Goal: Information Seeking & Learning: Find specific fact

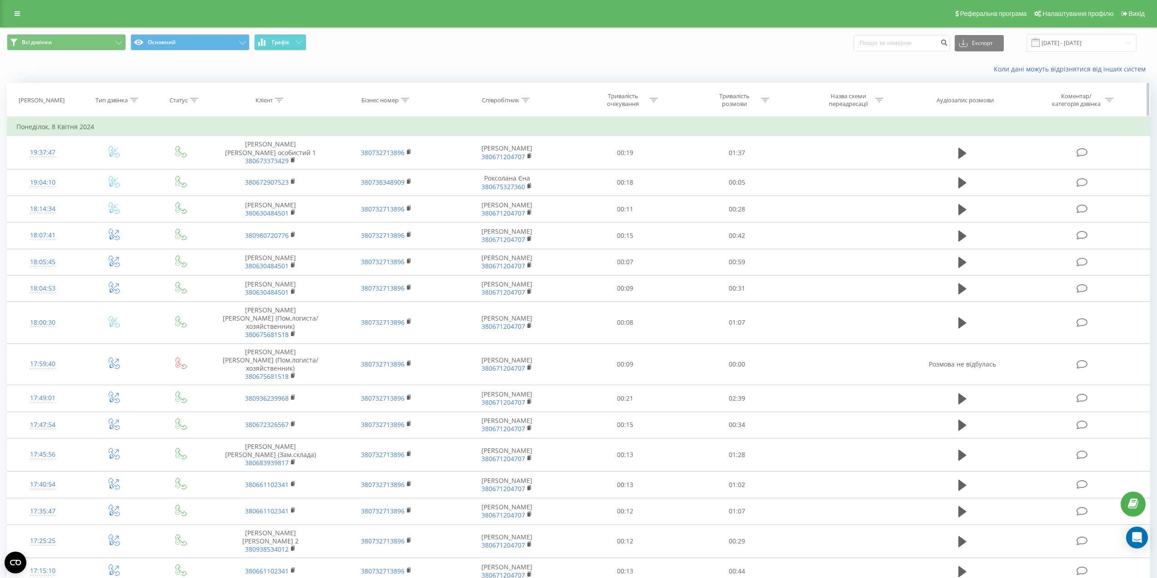
click at [527, 100] on icon at bounding box center [525, 100] width 8 height 5
click at [506, 165] on input "text" at bounding box center [507, 165] width 80 height 16
type input "і"
type input "[PERSON_NAME]"
click button "OK" at bounding box center [526, 183] width 39 height 11
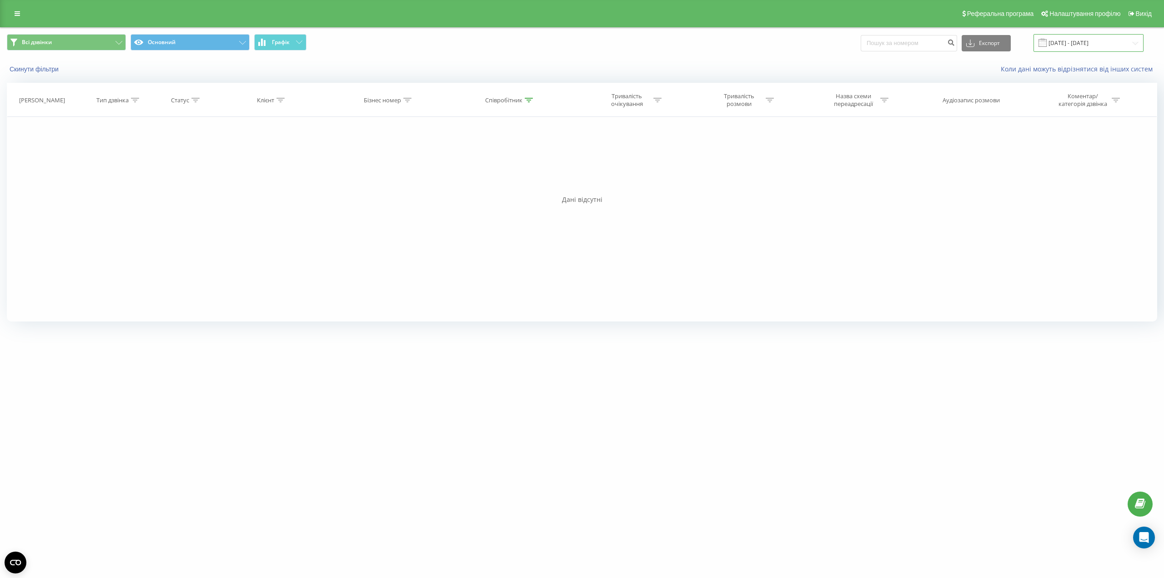
click at [1118, 35] on input "08.03.2024 - 08.04.2024" at bounding box center [1088, 43] width 110 height 18
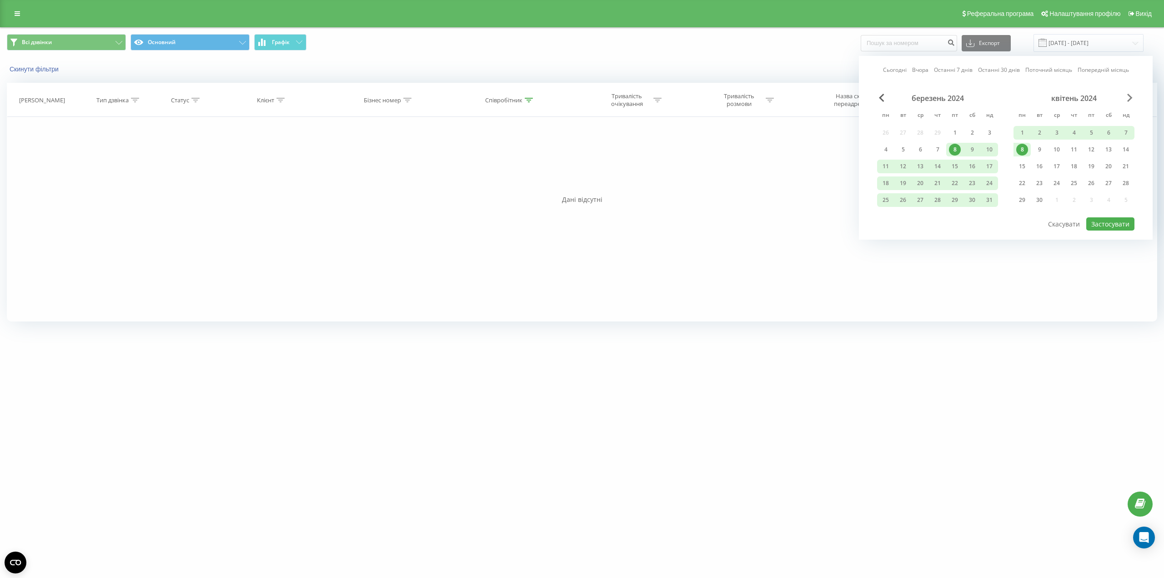
click at [1129, 97] on span "Next Month" at bounding box center [1129, 98] width 5 height 8
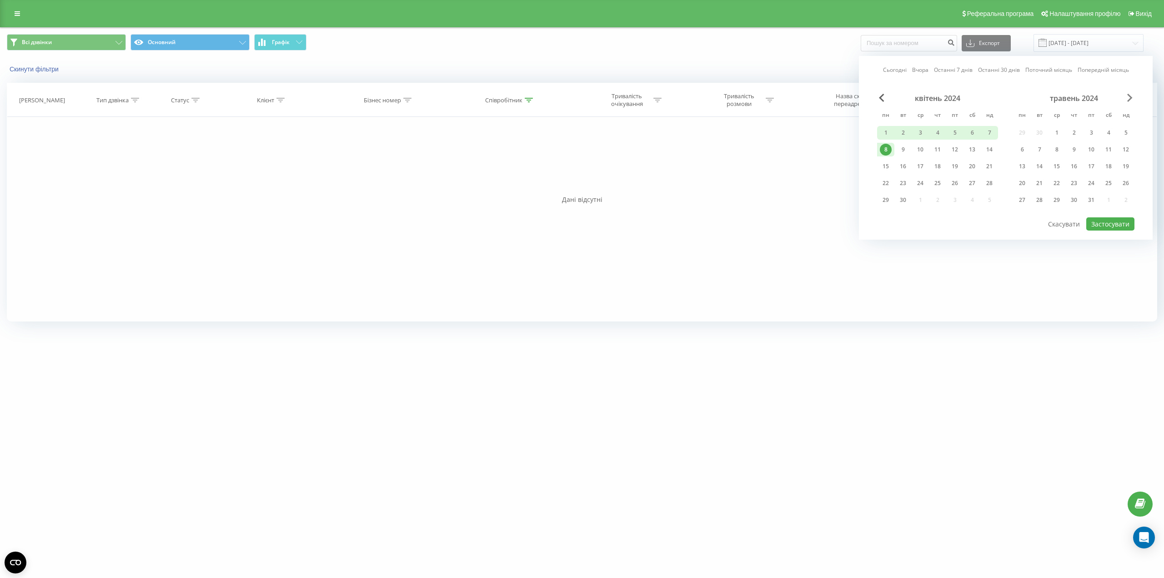
click at [1129, 97] on span "Next Month" at bounding box center [1129, 98] width 5 height 8
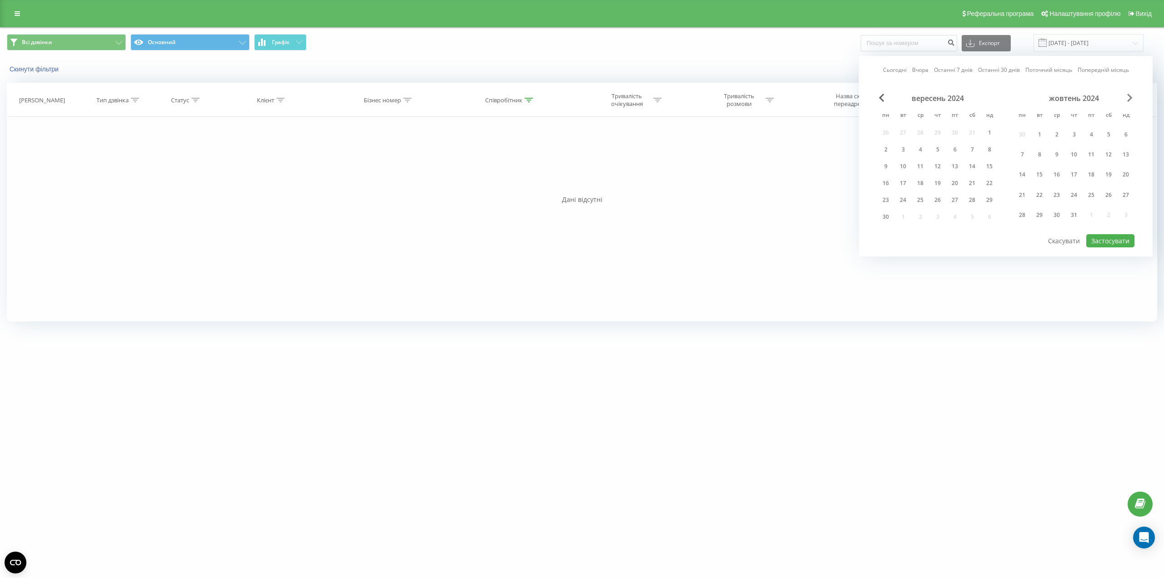
click at [1129, 97] on span "Next Month" at bounding box center [1129, 98] width 5 height 8
click at [1129, 98] on span "Next Month" at bounding box center [1129, 98] width 5 height 8
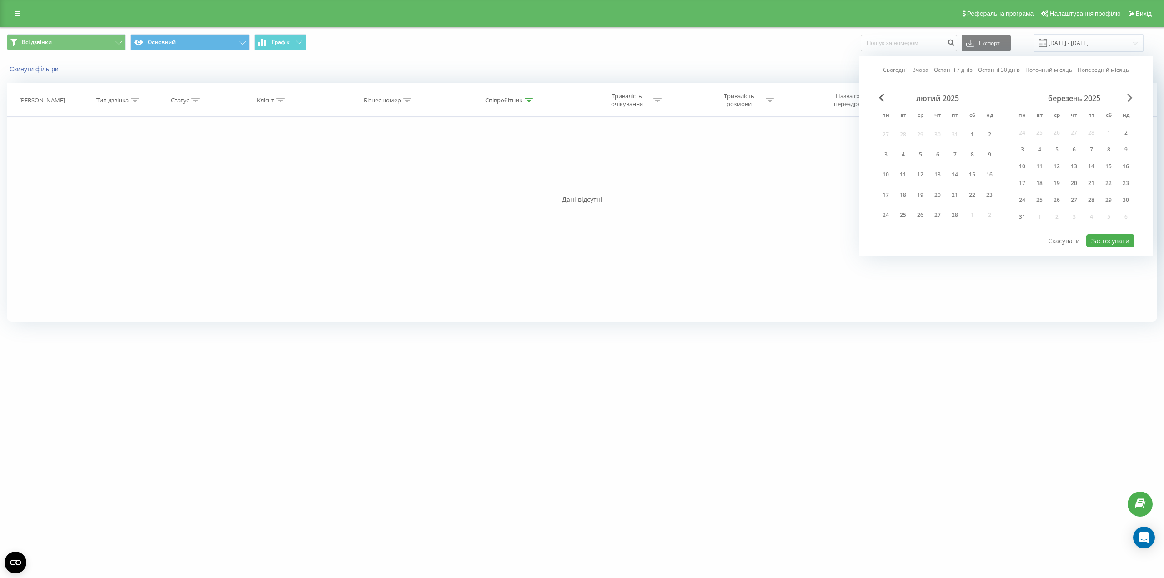
click at [1129, 96] on span "Next Month" at bounding box center [1129, 98] width 5 height 8
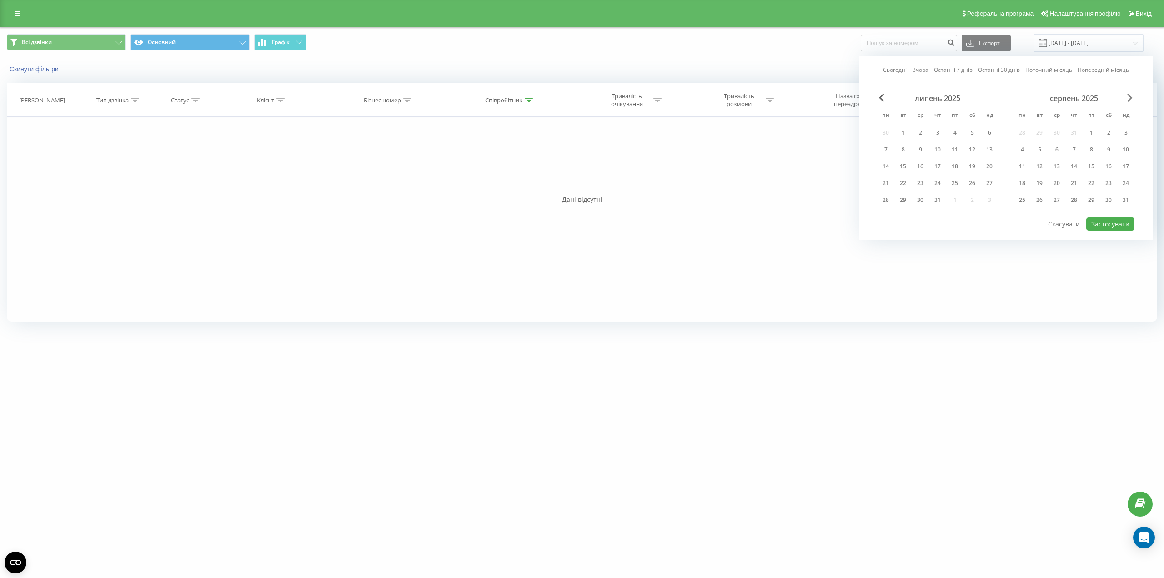
click at [1129, 96] on span "Next Month" at bounding box center [1129, 98] width 5 height 8
click at [908, 184] on div "23" at bounding box center [903, 183] width 12 height 12
click at [1111, 222] on button "Застосувати" at bounding box center [1110, 223] width 48 height 13
type input "[DATE] - [DATE]"
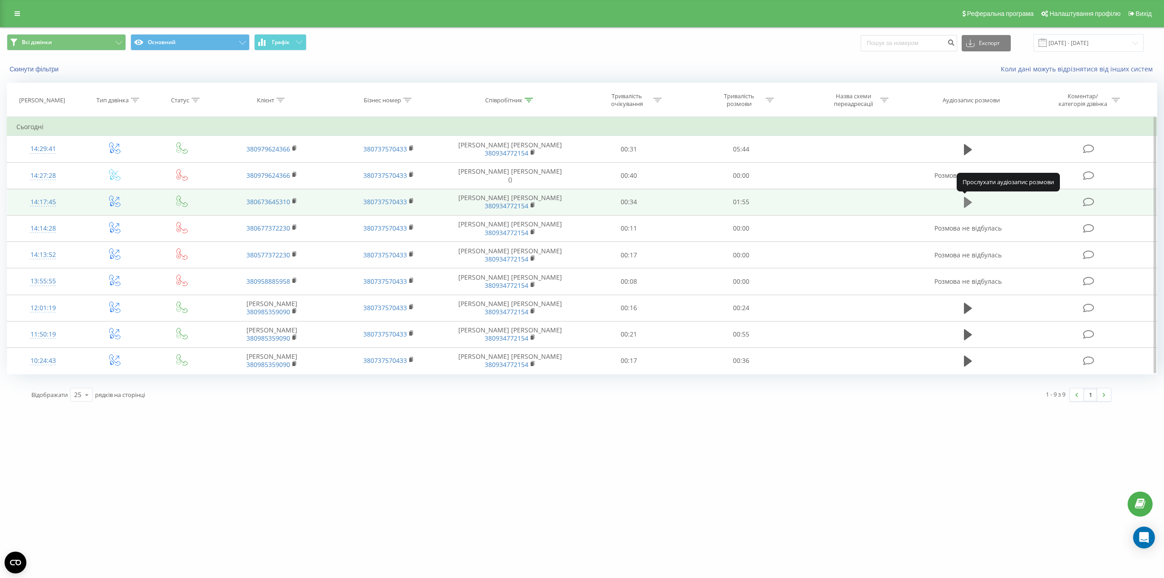
click at [966, 201] on icon at bounding box center [968, 202] width 8 height 11
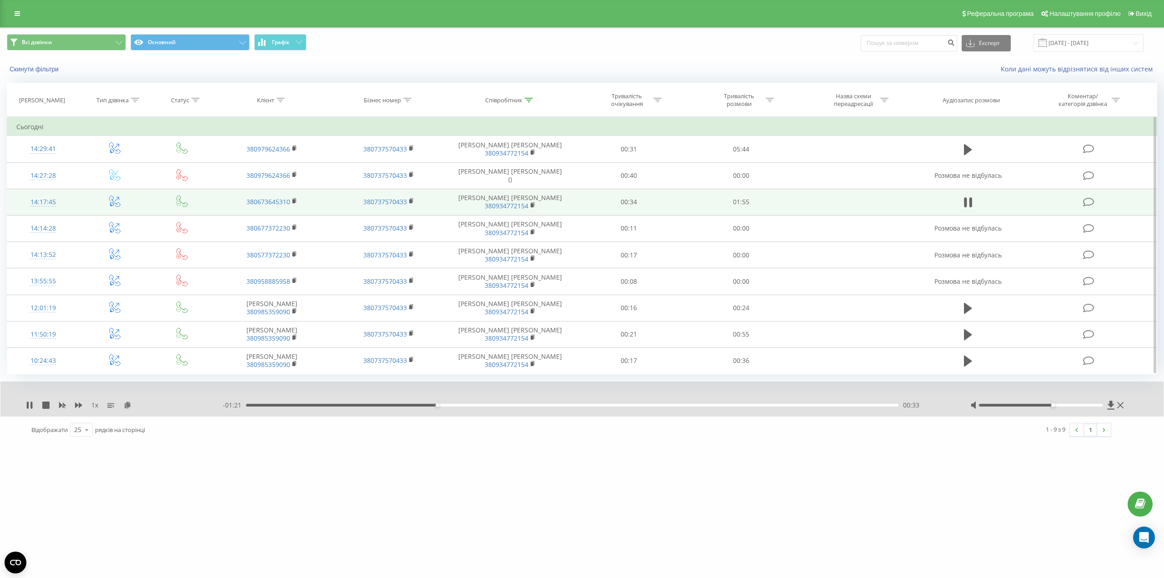
drag, startPoint x: 1041, startPoint y: 405, endPoint x: 1049, endPoint y: 406, distance: 7.3
click at [1049, 406] on div at bounding box center [1040, 405] width 123 height 3
click at [46, 405] on icon at bounding box center [45, 404] width 7 height 7
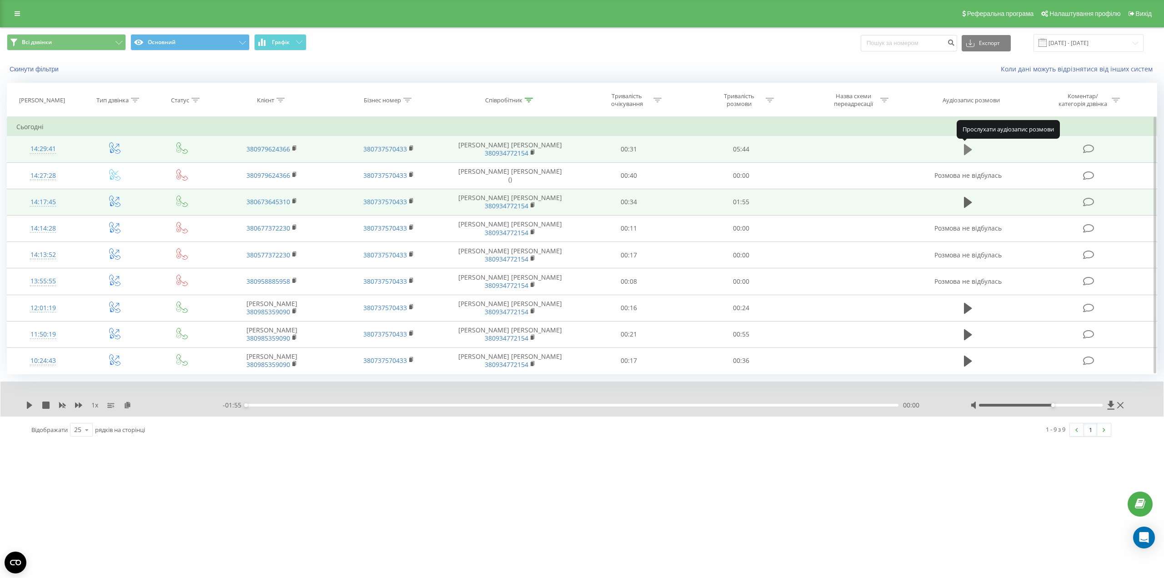
click at [967, 149] on icon at bounding box center [968, 149] width 8 height 11
click at [964, 151] on icon at bounding box center [968, 149] width 8 height 13
click at [967, 147] on icon at bounding box center [968, 149] width 8 height 11
drag, startPoint x: 1052, startPoint y: 406, endPoint x: 1058, endPoint y: 406, distance: 5.9
click at [1058, 406] on div at bounding box center [1040, 405] width 123 height 3
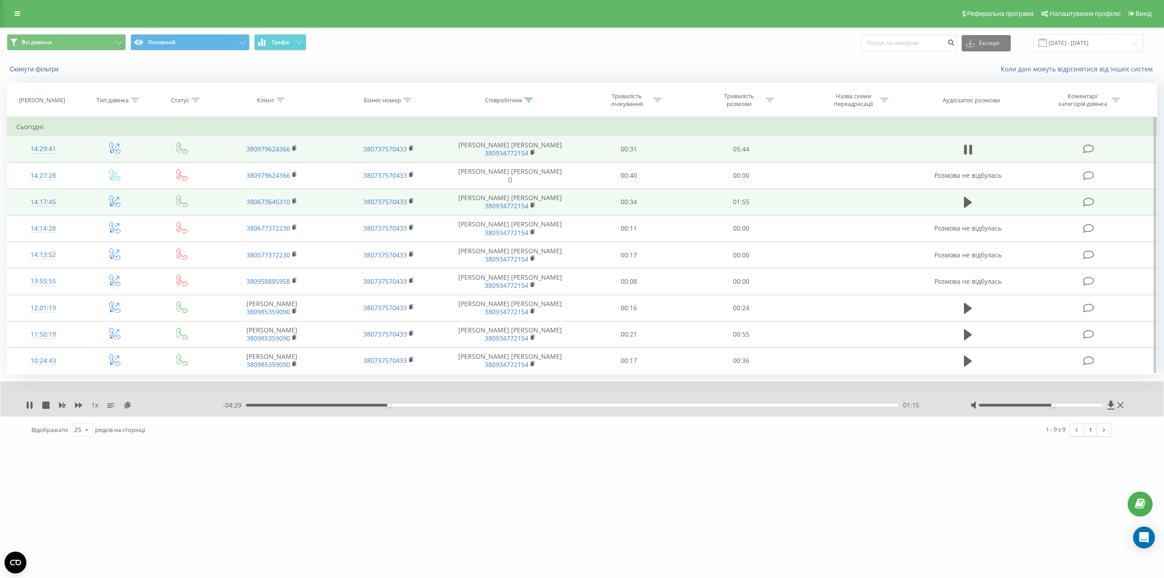
drag, startPoint x: 1053, startPoint y: 403, endPoint x: 1058, endPoint y: 404, distance: 4.6
click at [1058, 404] on div at bounding box center [1040, 405] width 123 height 3
click at [1065, 405] on div at bounding box center [1040, 405] width 123 height 3
click at [1061, 405] on div at bounding box center [1040, 405] width 123 height 3
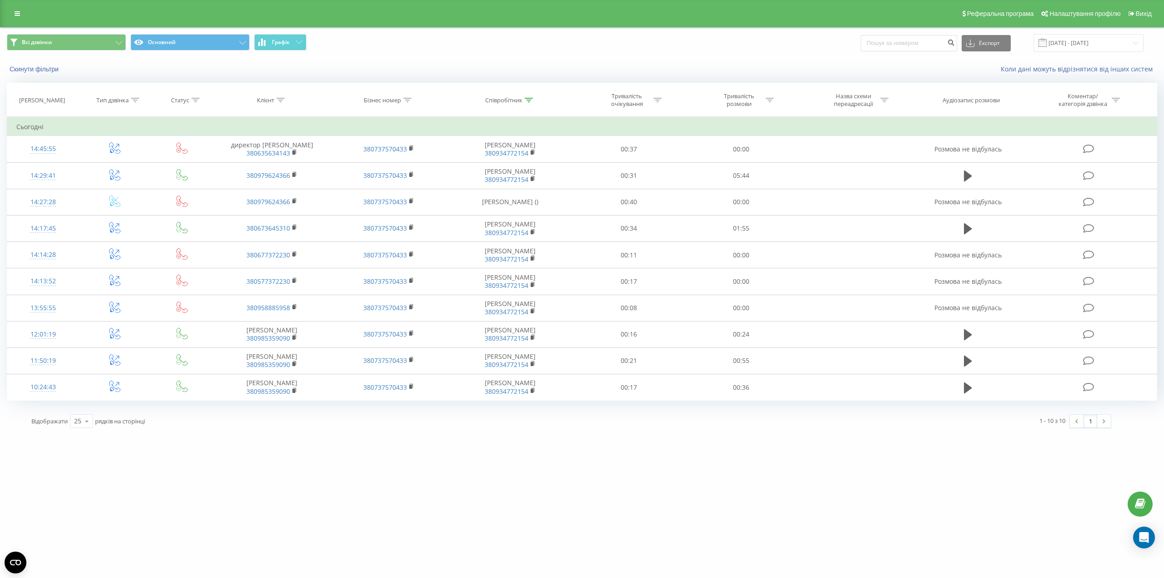
click at [954, 455] on div "yaico.com.ua Проекти yaico.com.ua Дашборд Центр звернень Журнал дзвінків Журнал…" at bounding box center [582, 289] width 1164 height 578
click at [791, 440] on div "yaico.com.ua Проекти yaico.com.ua Дашборд Центр звернень Журнал дзвінків Журнал…" at bounding box center [582, 289] width 1164 height 578
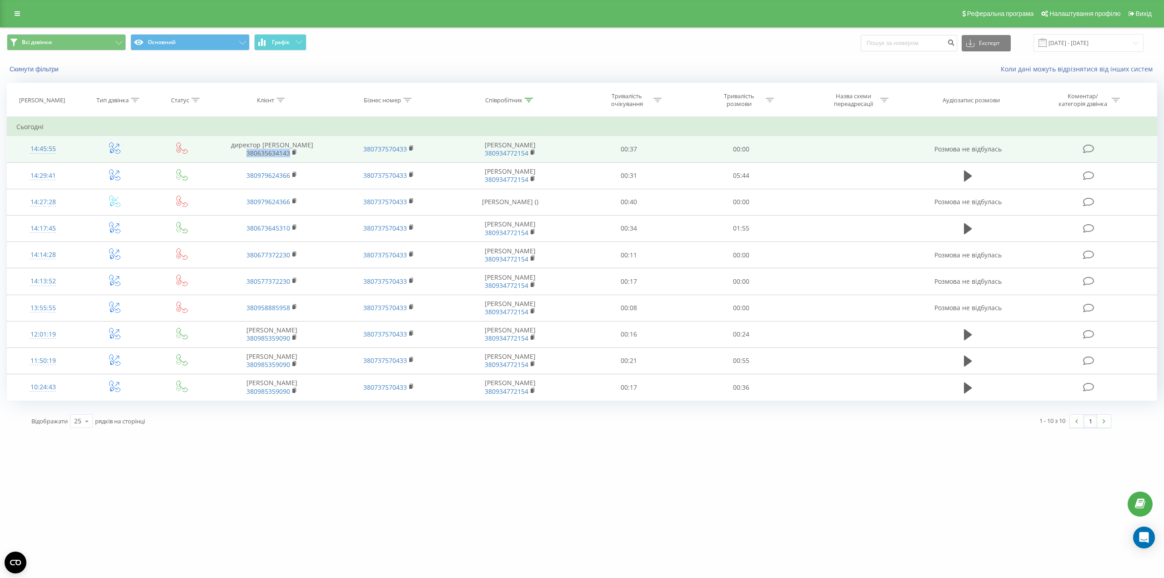
drag, startPoint x: 245, startPoint y: 154, endPoint x: 305, endPoint y: 154, distance: 59.5
click at [305, 154] on span "380635634143" at bounding box center [272, 153] width 99 height 8
click at [295, 151] on rect at bounding box center [293, 152] width 3 height 4
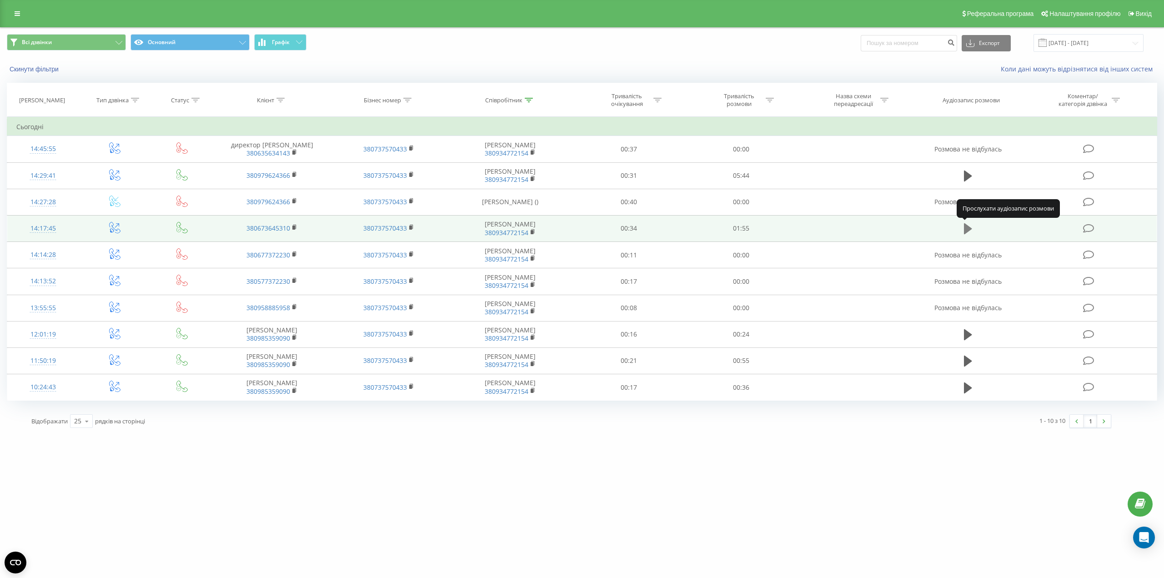
click at [967, 229] on icon at bounding box center [968, 228] width 8 height 11
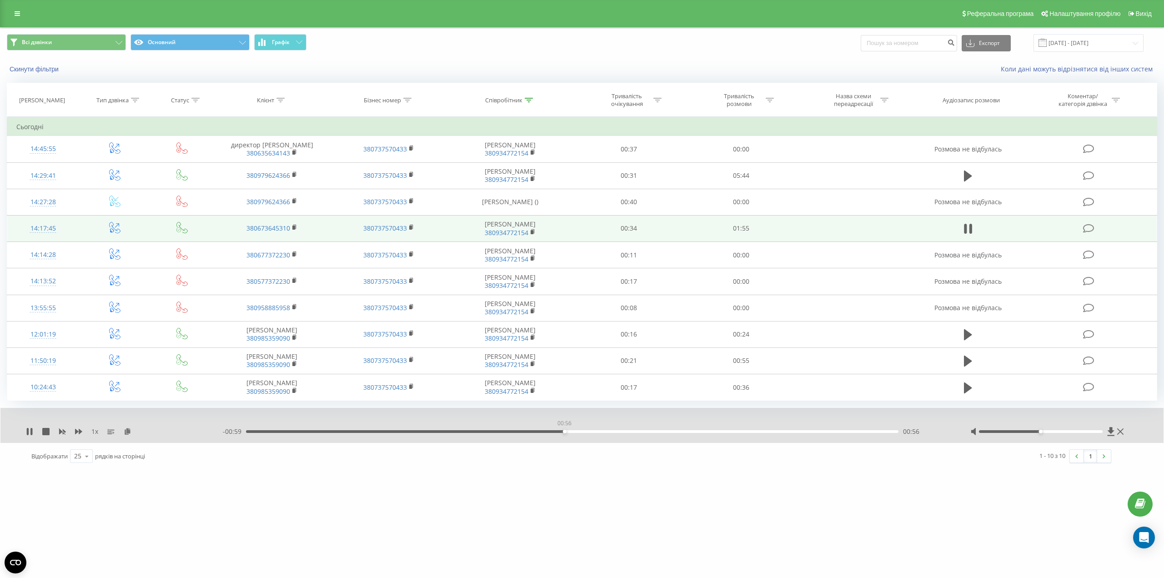
click at [564, 432] on div "00:56" at bounding box center [572, 431] width 652 height 3
click at [28, 431] on icon at bounding box center [28, 431] width 2 height 7
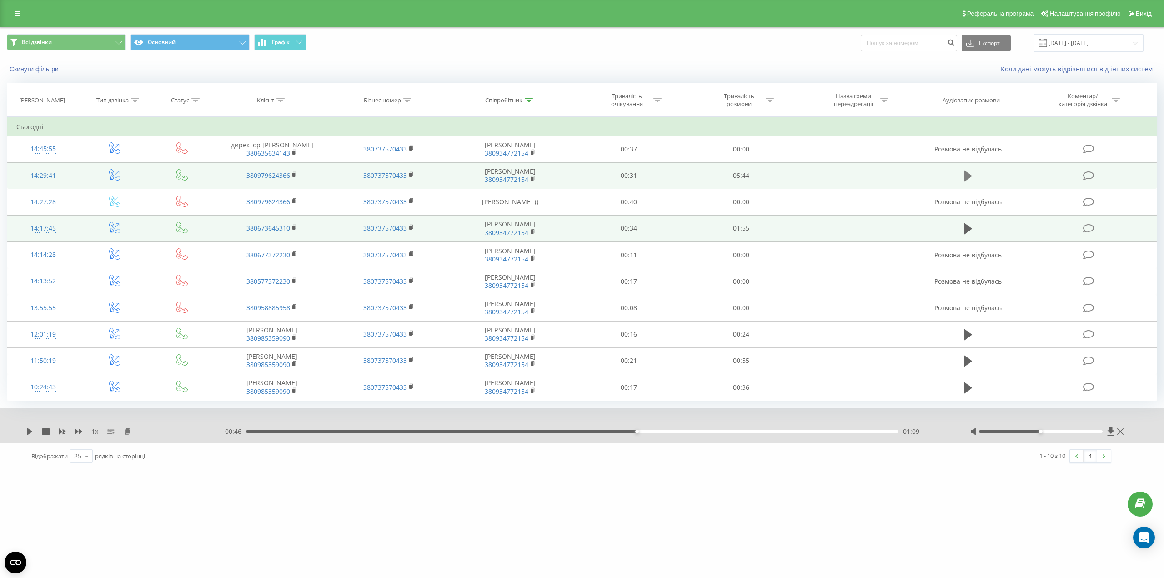
click at [967, 173] on icon at bounding box center [968, 175] width 8 height 11
click at [414, 432] on div "00:05" at bounding box center [572, 431] width 652 height 3
click at [479, 431] on div "02:03" at bounding box center [572, 431] width 652 height 3
click at [512, 431] on div "02:03" at bounding box center [572, 431] width 652 height 3
click at [538, 430] on div "- 02:59 02:45 02:45" at bounding box center [585, 431] width 725 height 9
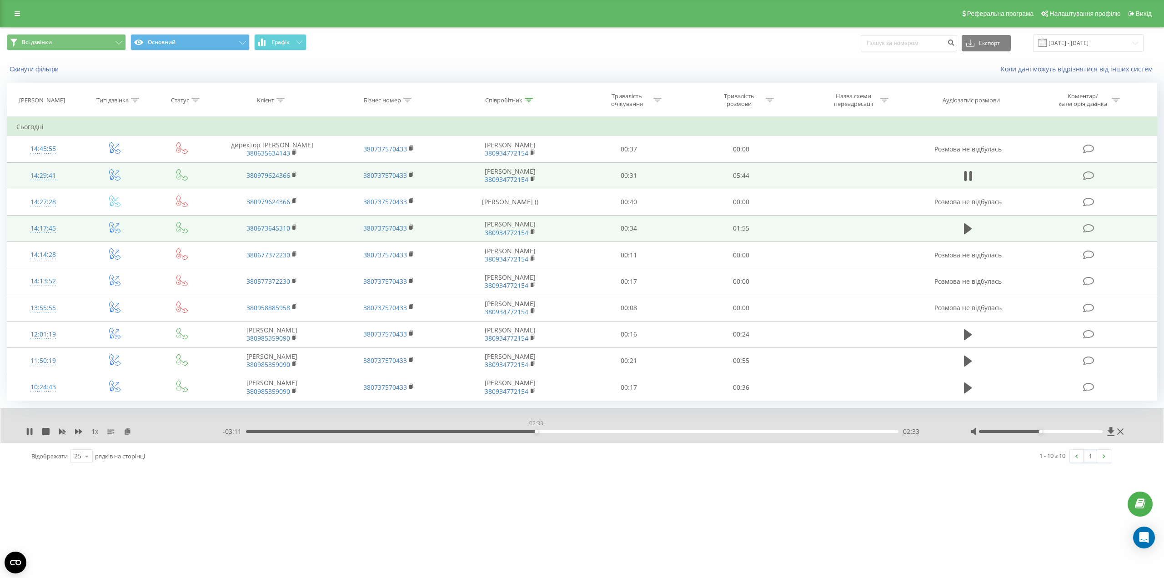
click at [536, 431] on div "02:33" at bounding box center [572, 431] width 652 height 3
click at [28, 432] on icon at bounding box center [28, 431] width 2 height 7
click at [691, 430] on div "03:55" at bounding box center [572, 431] width 652 height 3
click at [26, 431] on icon at bounding box center [29, 431] width 7 height 7
click at [30, 431] on icon at bounding box center [29, 431] width 7 height 7
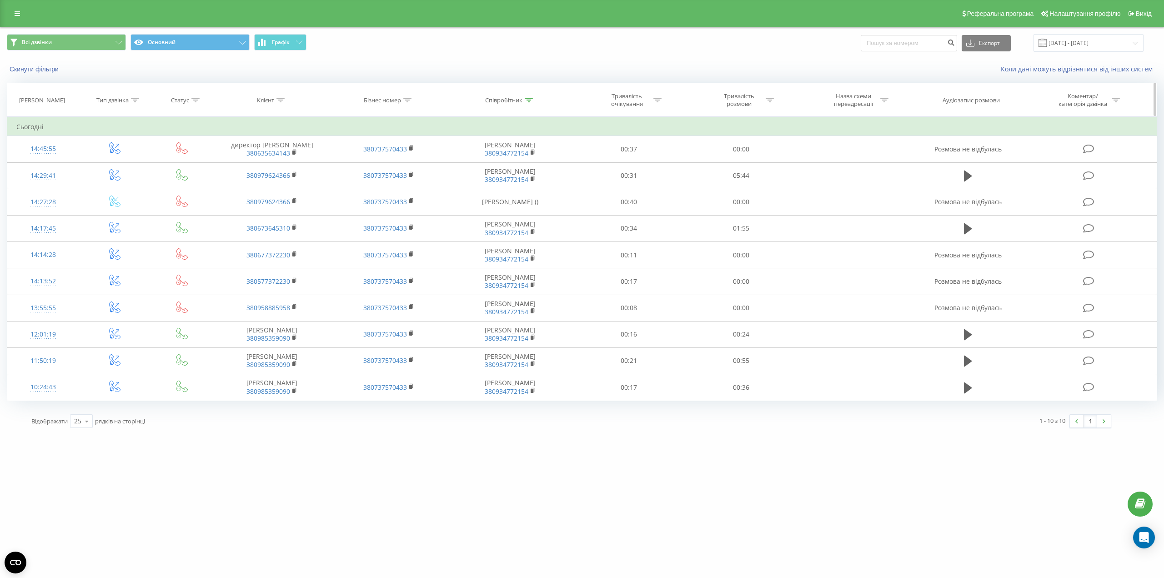
click at [513, 101] on div "Співробітник" at bounding box center [503, 100] width 37 height 8
click at [499, 163] on input "іван" at bounding box center [510, 165] width 80 height 16
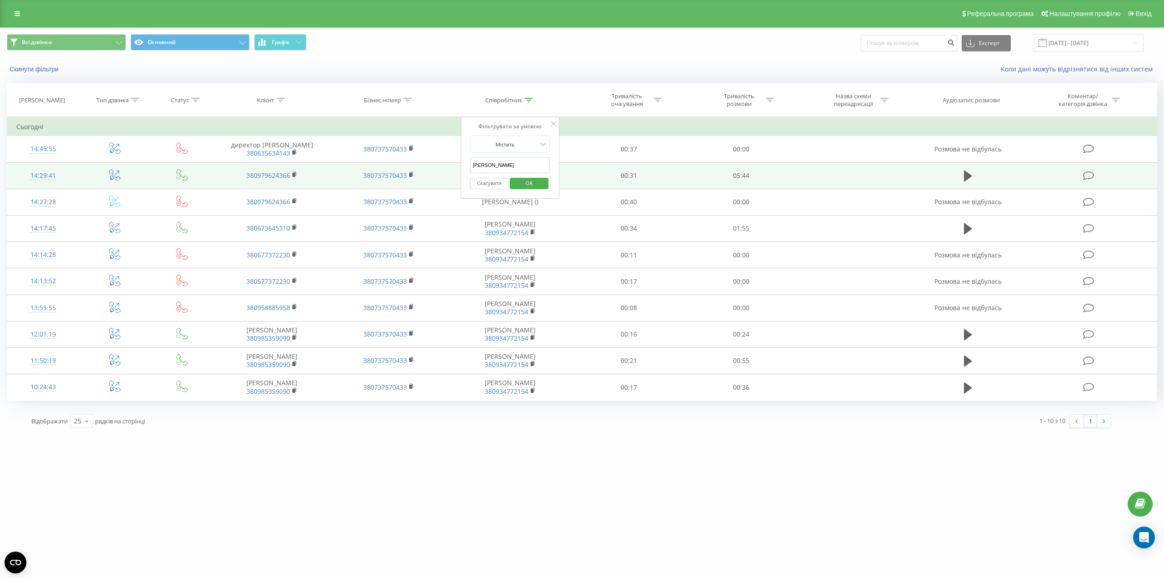
drag, startPoint x: 498, startPoint y: 163, endPoint x: 441, endPoint y: 163, distance: 56.8
click at [441, 163] on table "Фільтрувати за умовою Дорівнює Введіть значення Скасувати OK Фільтрувати за умо…" at bounding box center [582, 259] width 1150 height 284
click button "OK" at bounding box center [529, 183] width 39 height 11
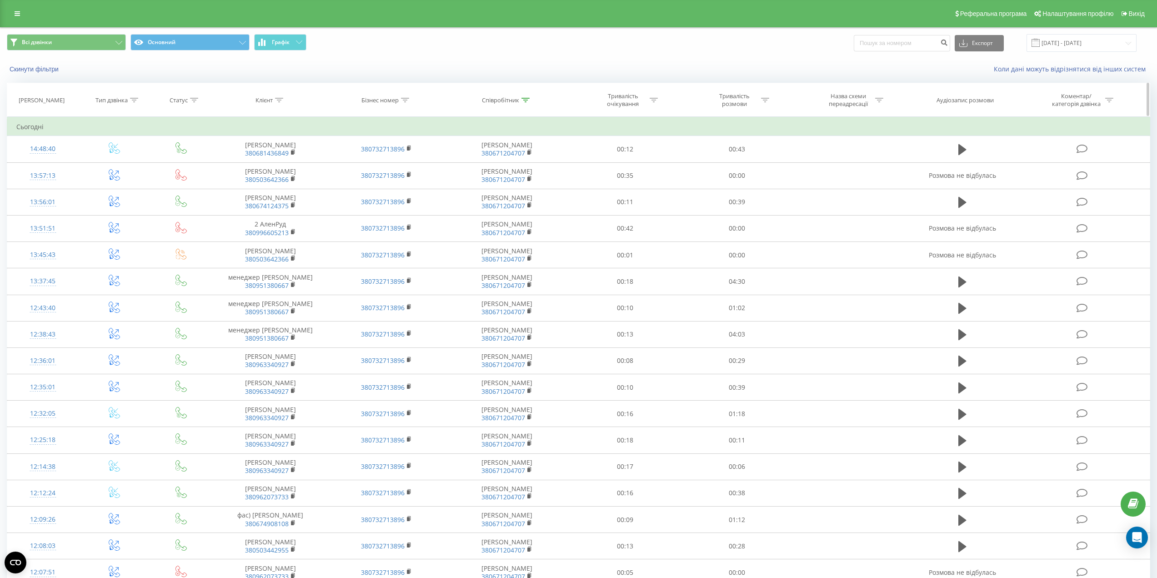
click at [511, 102] on div "Співробітник" at bounding box center [500, 100] width 37 height 8
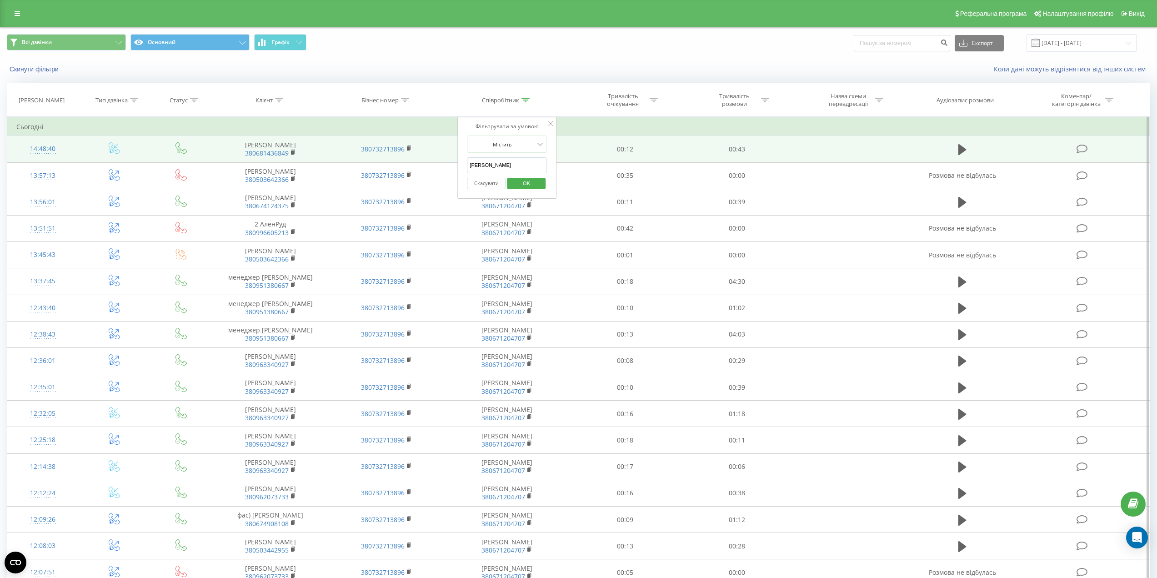
drag, startPoint x: 496, startPoint y: 162, endPoint x: 454, endPoint y: 161, distance: 42.3
click at [460, 161] on div "Фільтрувати за умовою Містить тетяна Скасувати OK" at bounding box center [506, 158] width 99 height 82
type input "іван"
click button "OK" at bounding box center [526, 183] width 39 height 11
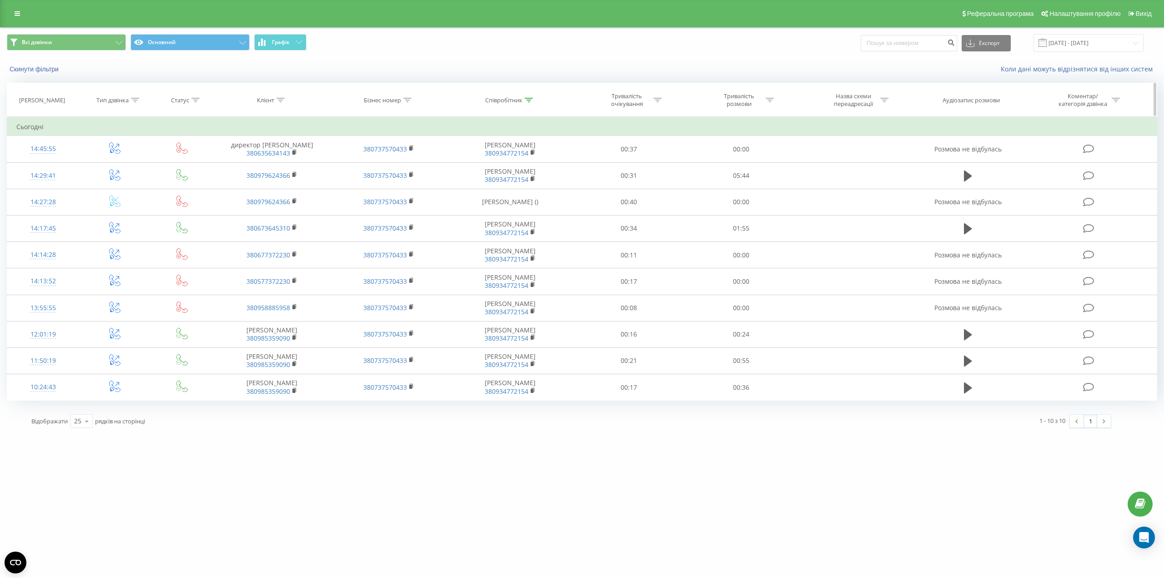
click at [405, 99] on icon at bounding box center [407, 100] width 8 height 5
click at [375, 184] on button "Скасувати" at bounding box center [368, 183] width 39 height 11
click at [529, 100] on icon at bounding box center [529, 100] width 8 height 5
click at [493, 182] on button "Скасувати" at bounding box center [489, 183] width 39 height 11
